Goal: Task Accomplishment & Management: Use online tool/utility

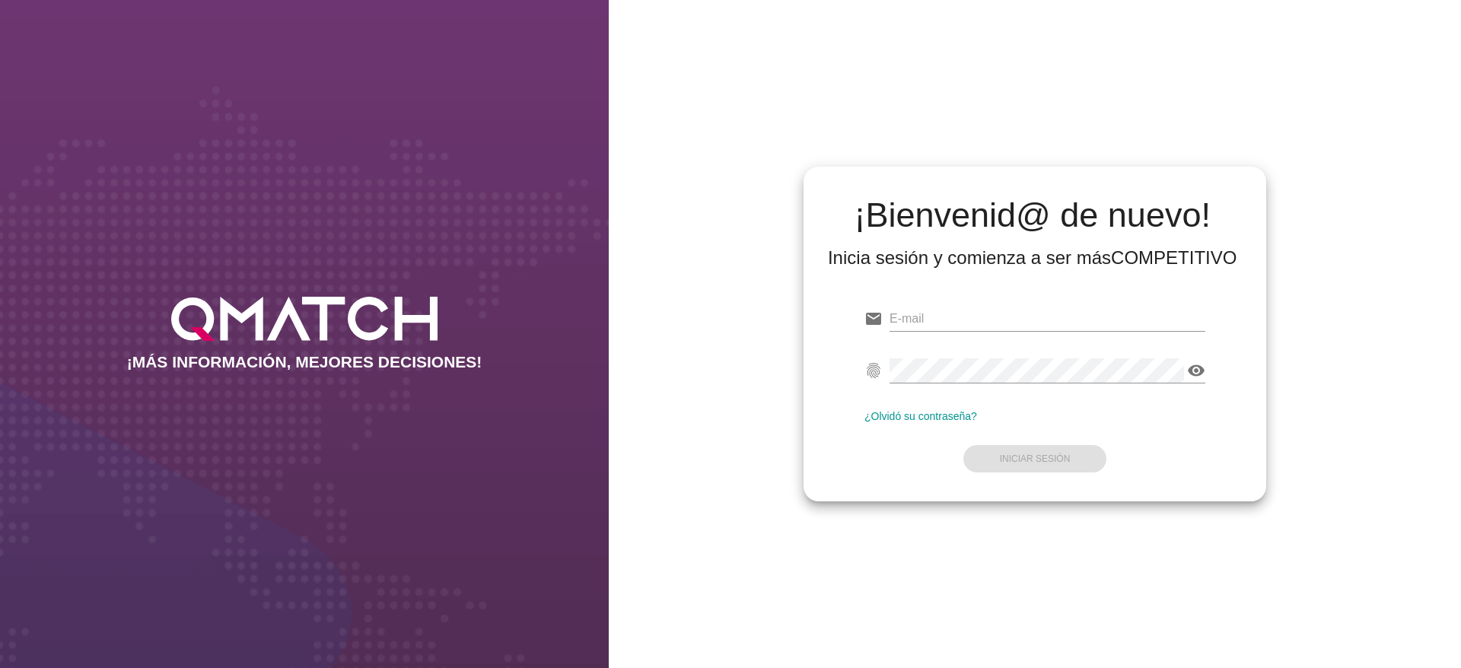
type input "[PERSON_NAME][EMAIL_ADDRESS][DOMAIN_NAME]"
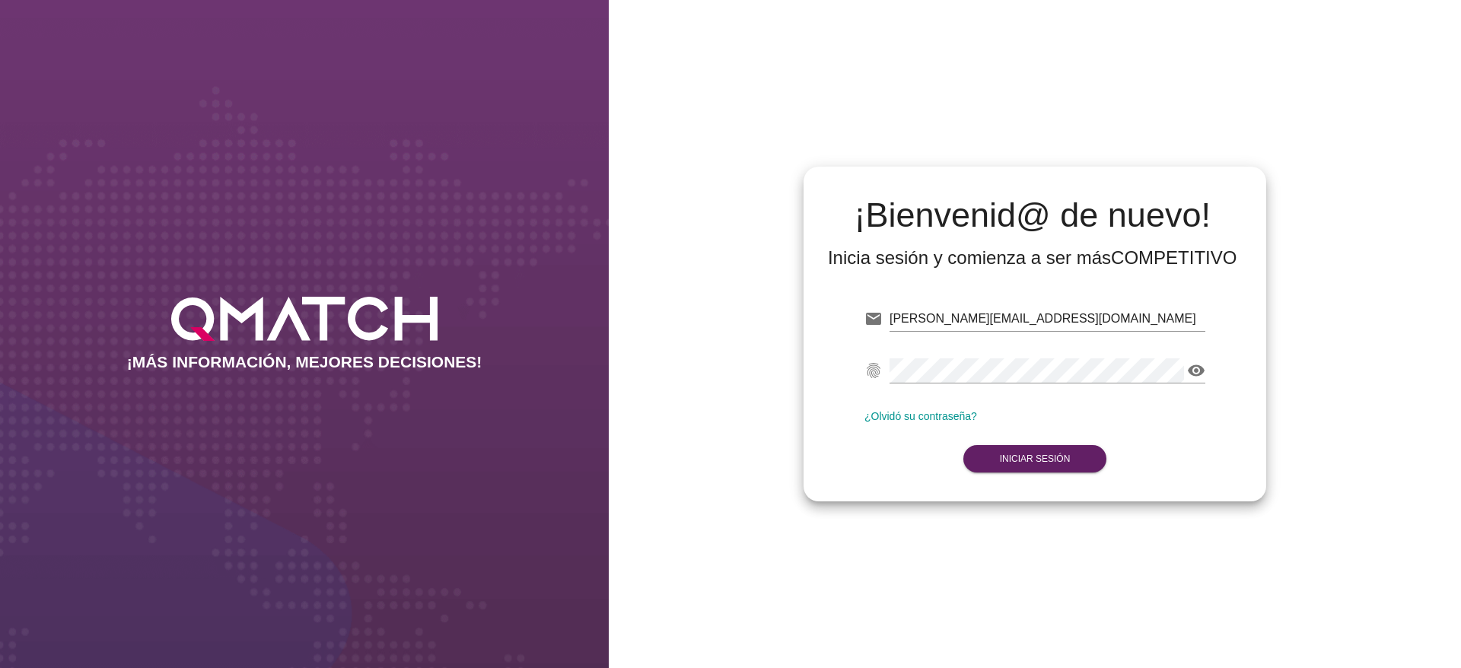
click at [1376, 318] on div "¡Bienvenid@ de nuevo! Inicia sesión y comienza a ser más COMPETITIVO email [PER…" at bounding box center [1035, 334] width 852 height 668
click at [1066, 464] on button "Iniciar Sesión" at bounding box center [1036, 458] width 144 height 27
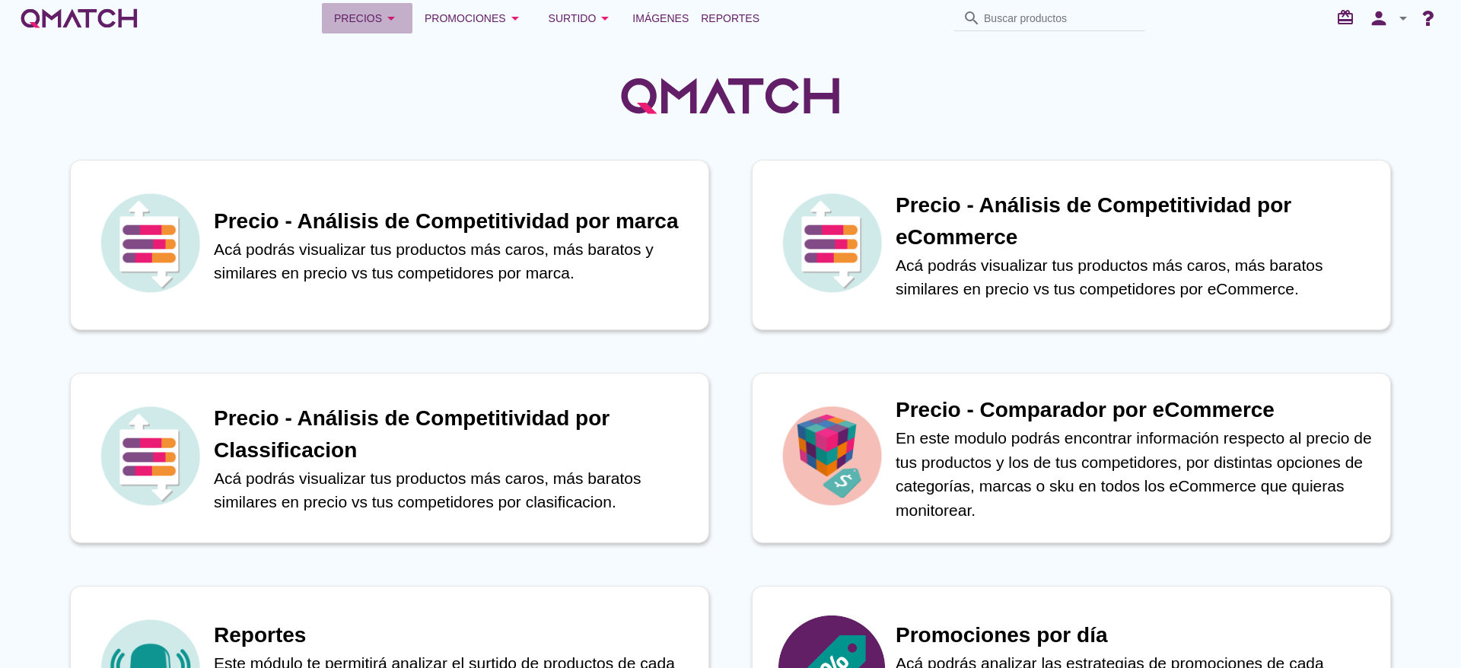
click at [360, 15] on div "Precios arrow_drop_down" at bounding box center [367, 18] width 66 height 18
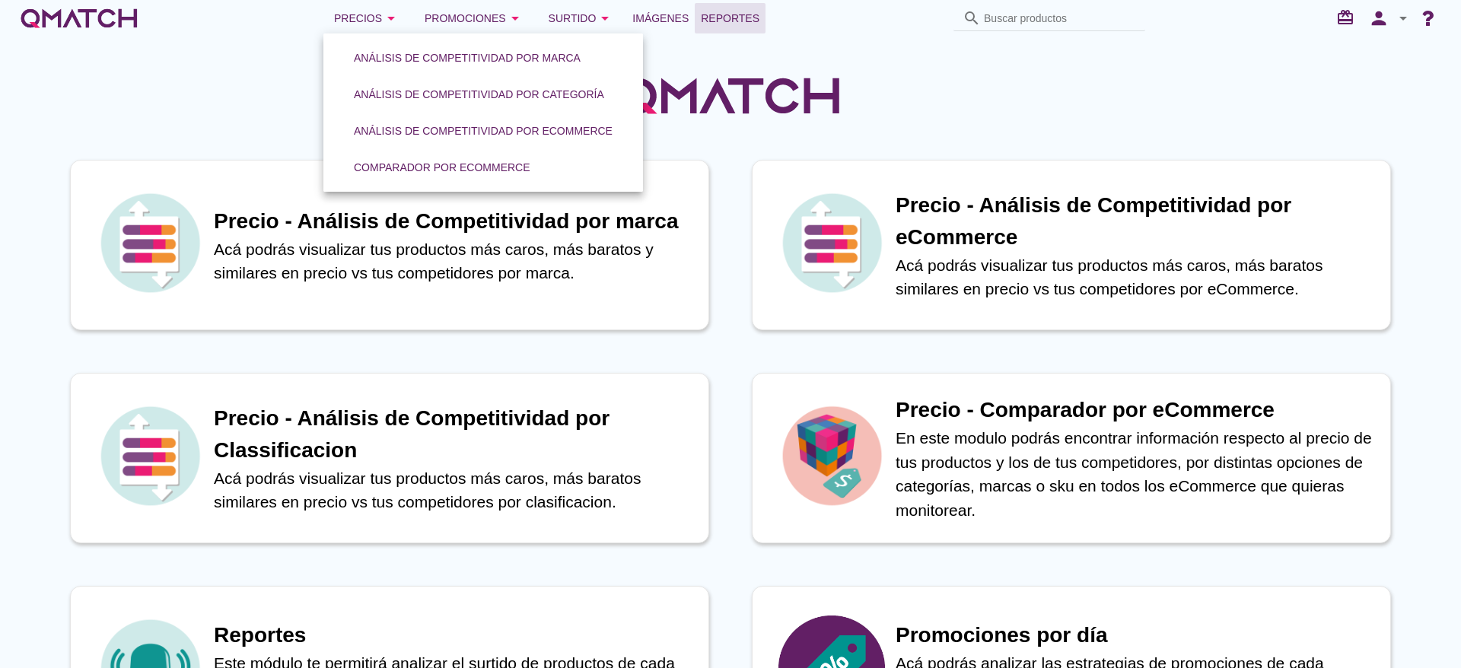
click at [714, 11] on span "Reportes" at bounding box center [730, 18] width 59 height 18
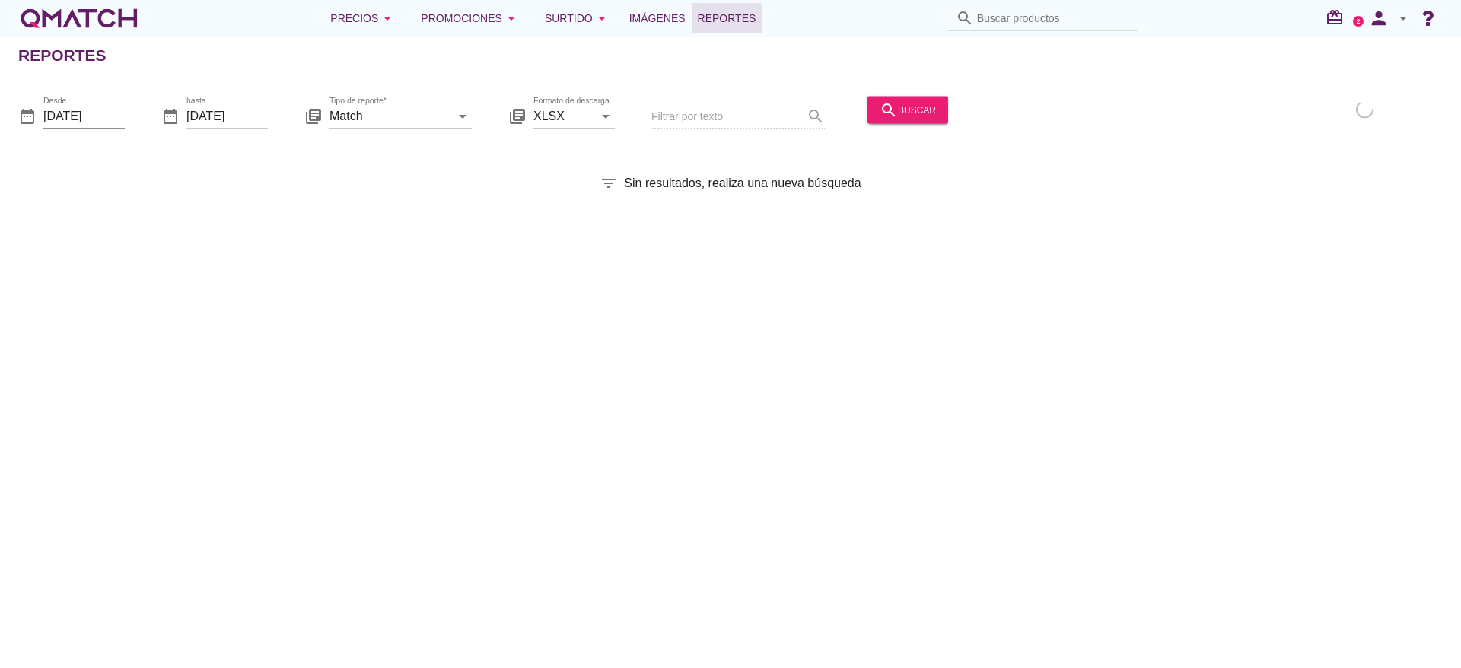
click at [94, 117] on input "[DATE]" at bounding box center [83, 116] width 81 height 24
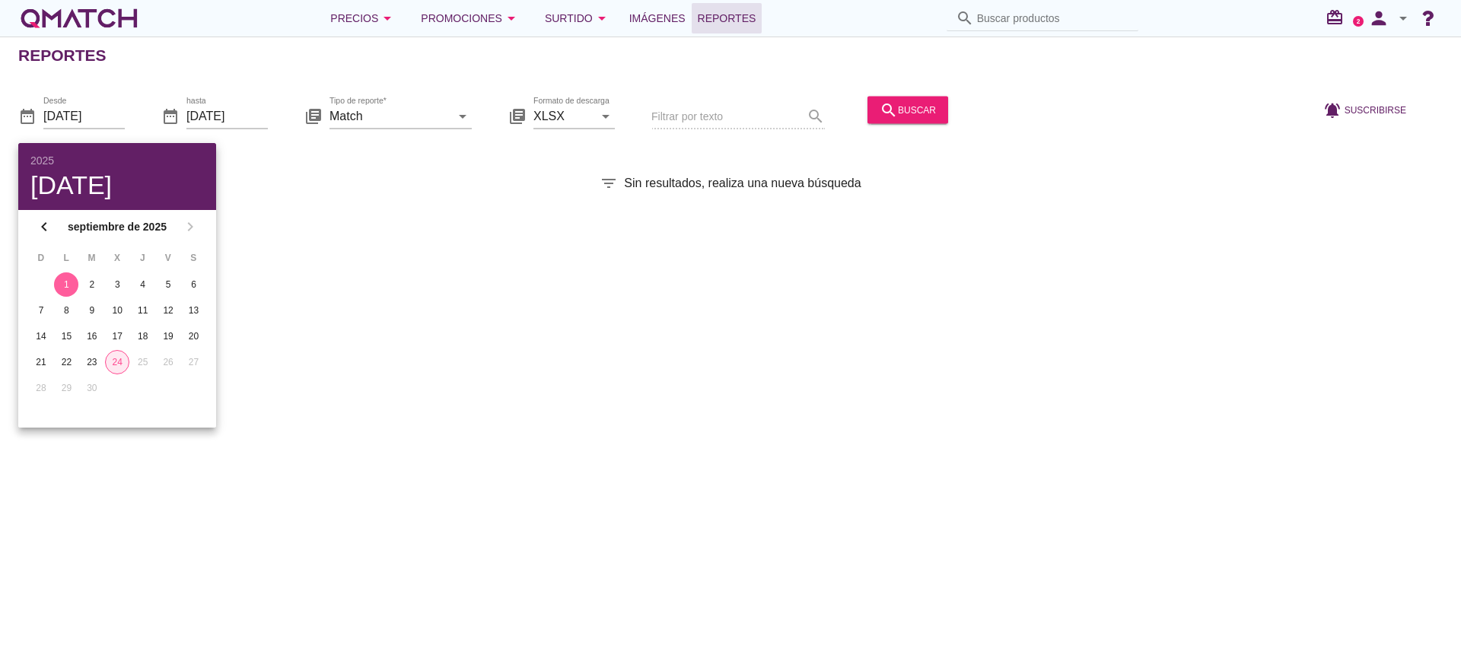
click at [113, 361] on div "24" at bounding box center [117, 362] width 23 height 14
type input "[DATE]"
click at [464, 113] on icon "arrow_drop_down" at bounding box center [463, 116] width 18 height 18
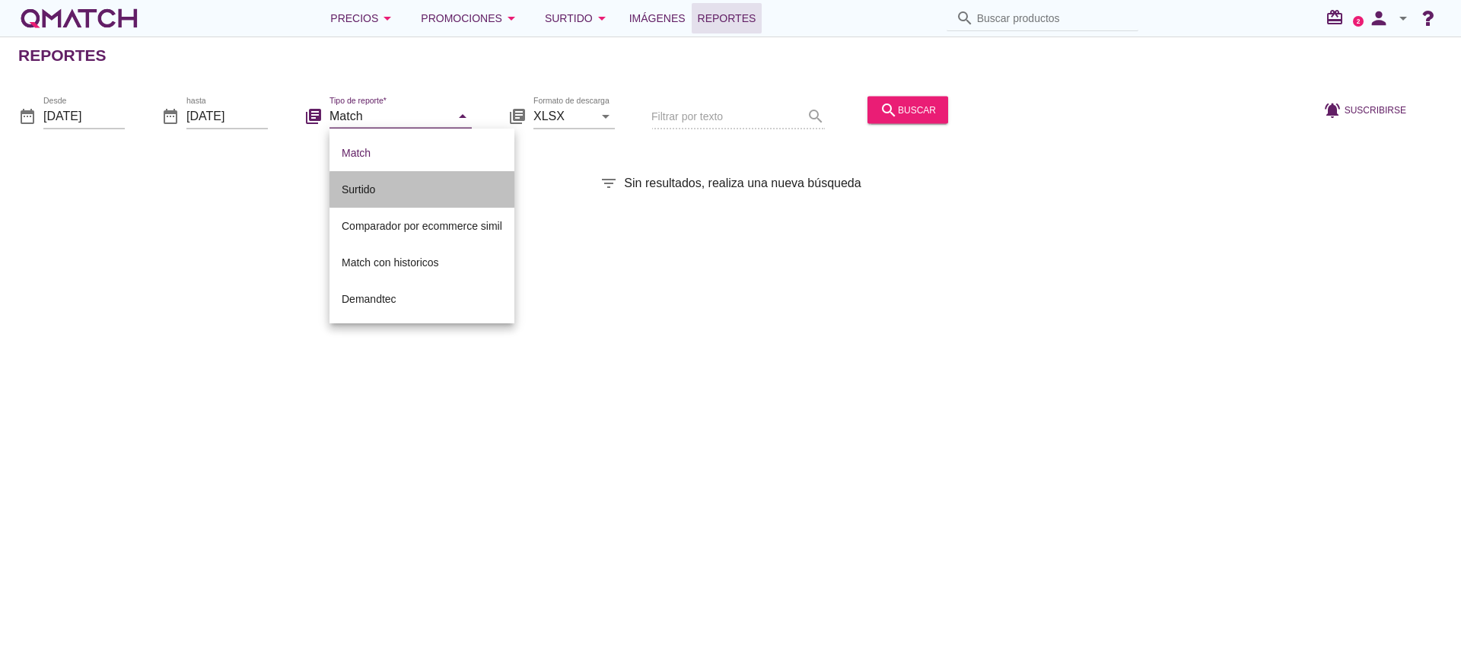
click at [365, 187] on div "Surtido" at bounding box center [422, 189] width 161 height 18
type input "Surtido"
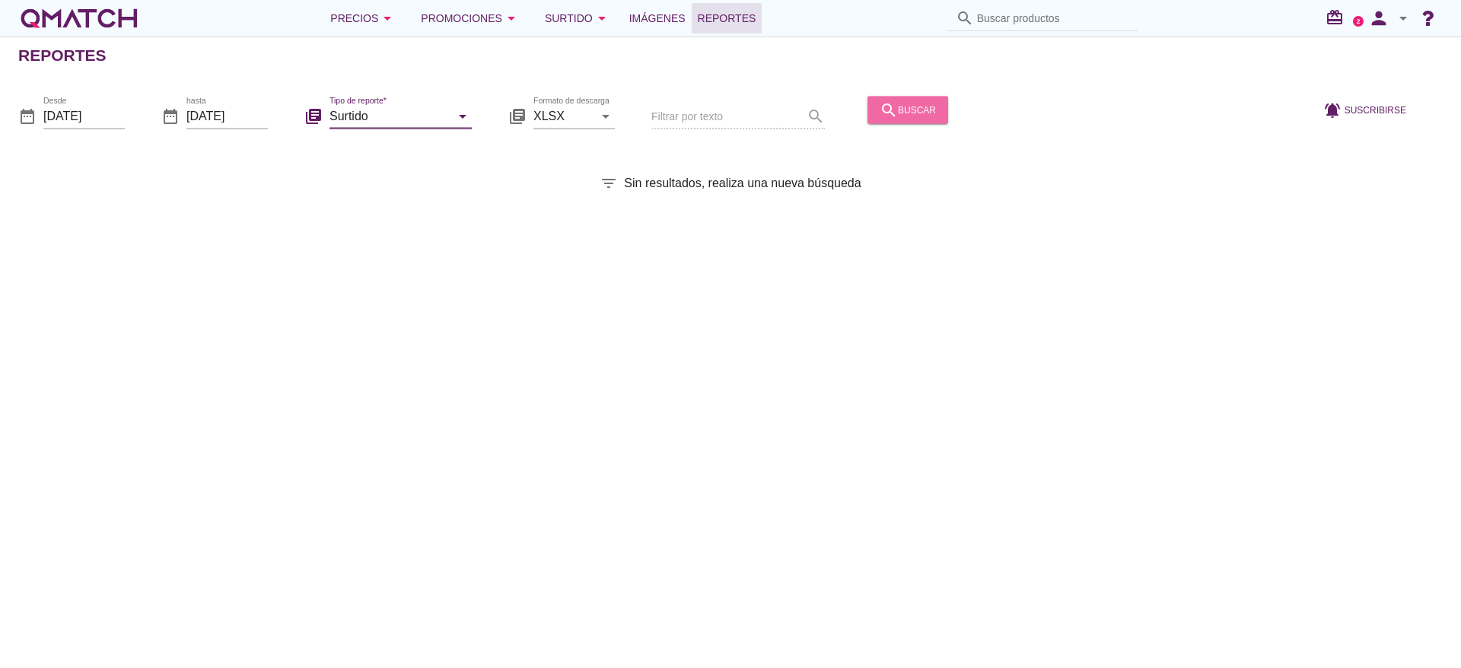
click at [913, 104] on div "search buscar" at bounding box center [908, 109] width 56 height 18
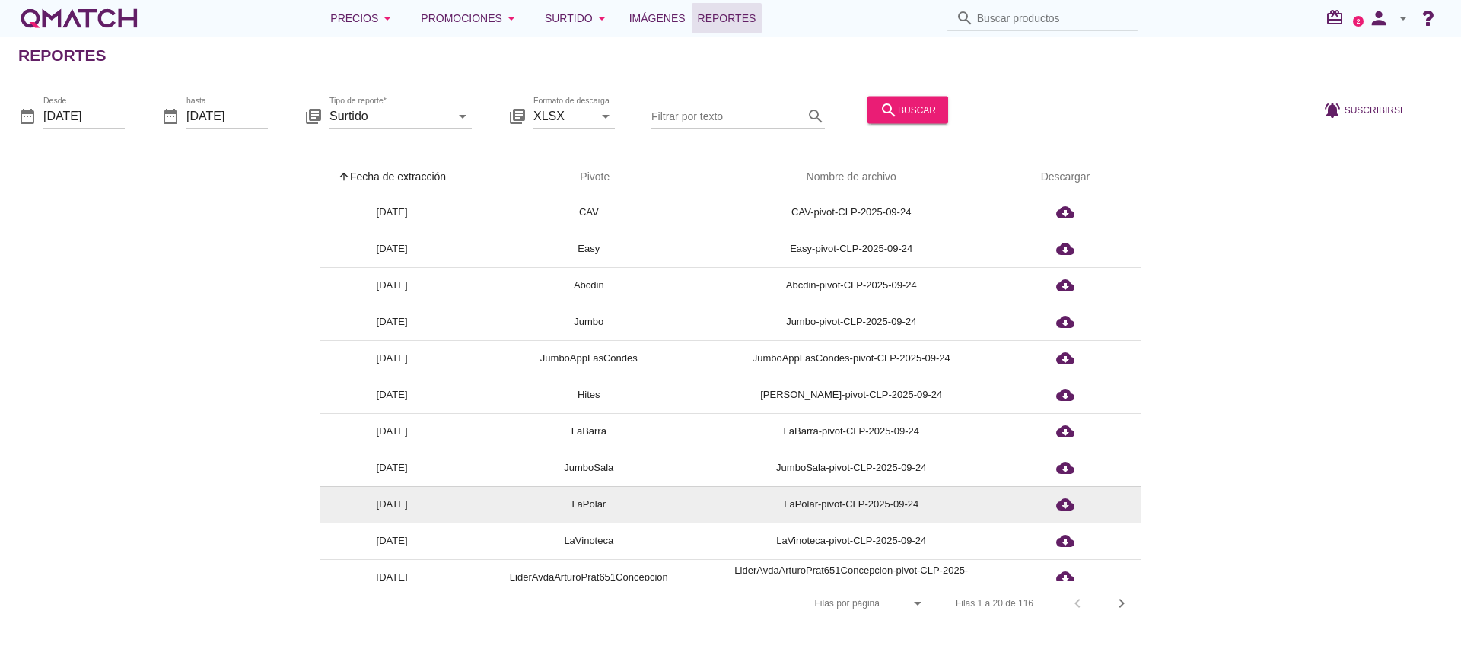
scroll to position [228, 0]
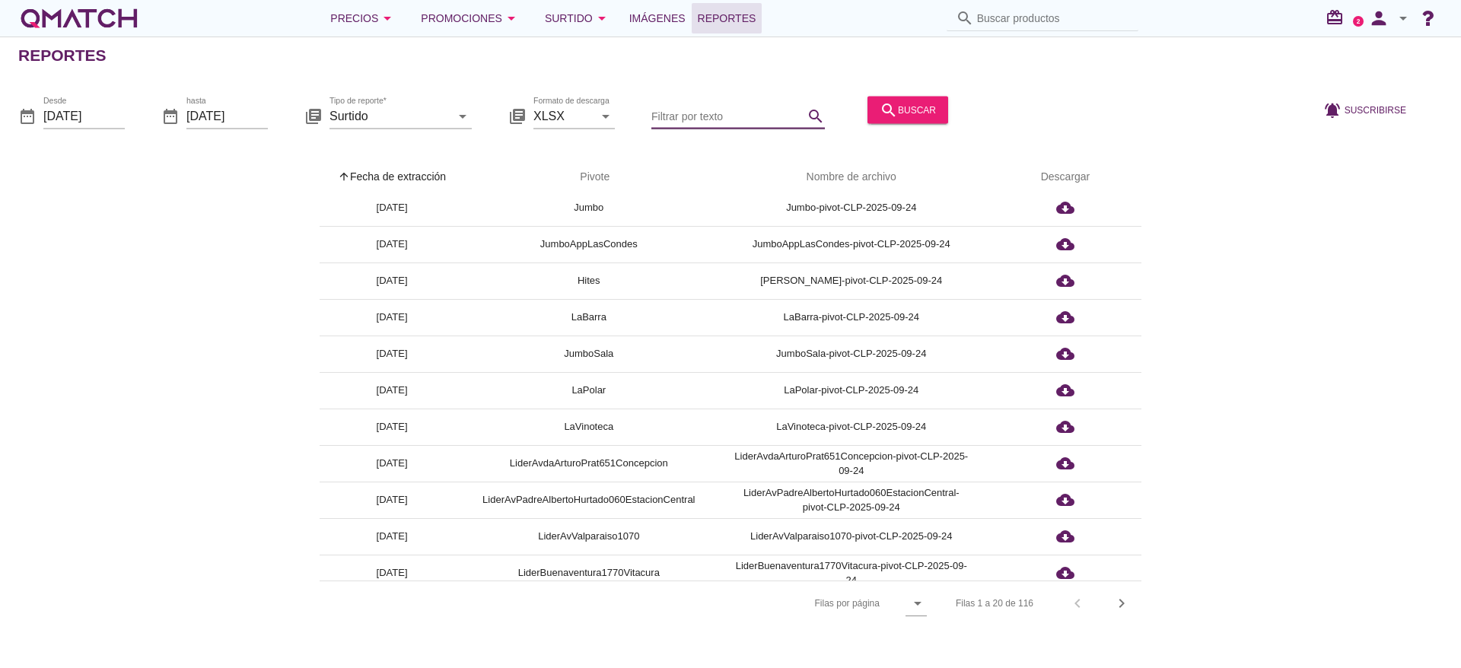
click at [767, 117] on input "Filtrar por texto" at bounding box center [727, 116] width 152 height 24
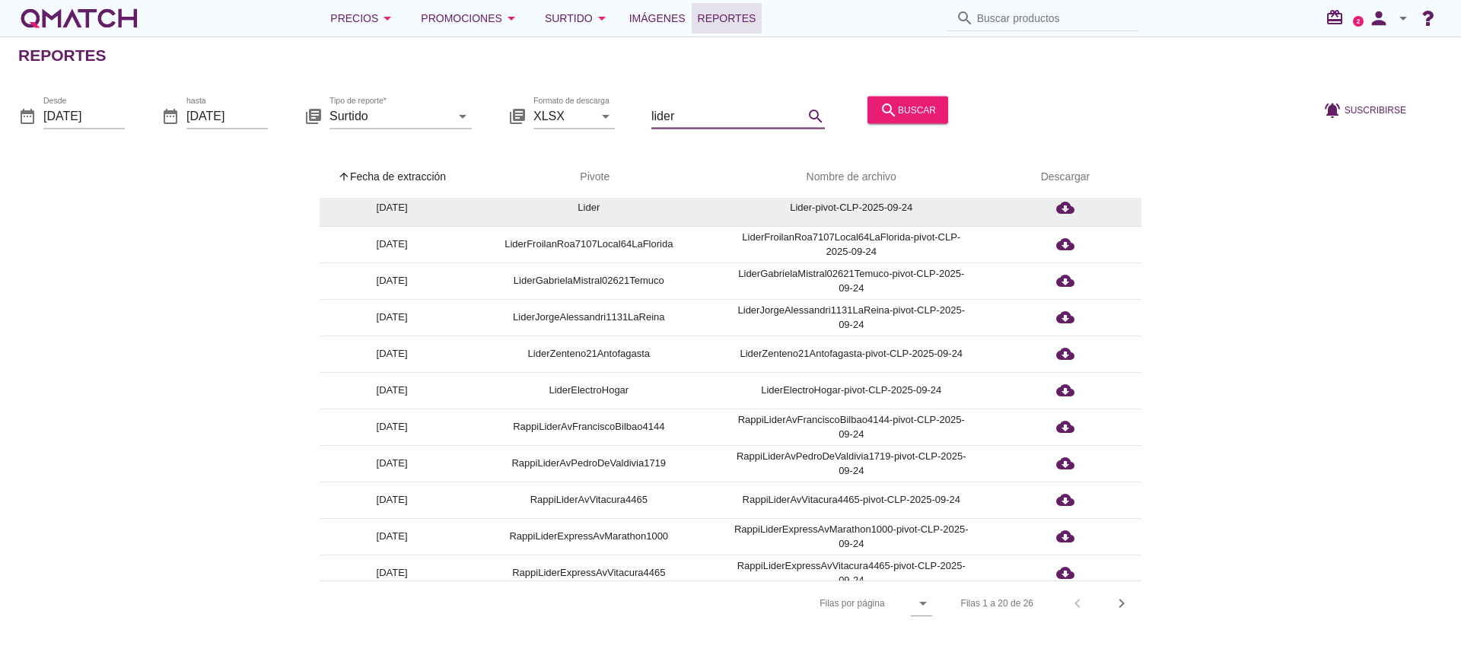
type input "lider"
click at [582, 201] on td "Lider" at bounding box center [588, 208] width 249 height 37
click at [1064, 211] on icon "cloud_download" at bounding box center [1065, 208] width 18 height 18
